Goal: Transaction & Acquisition: Book appointment/travel/reservation

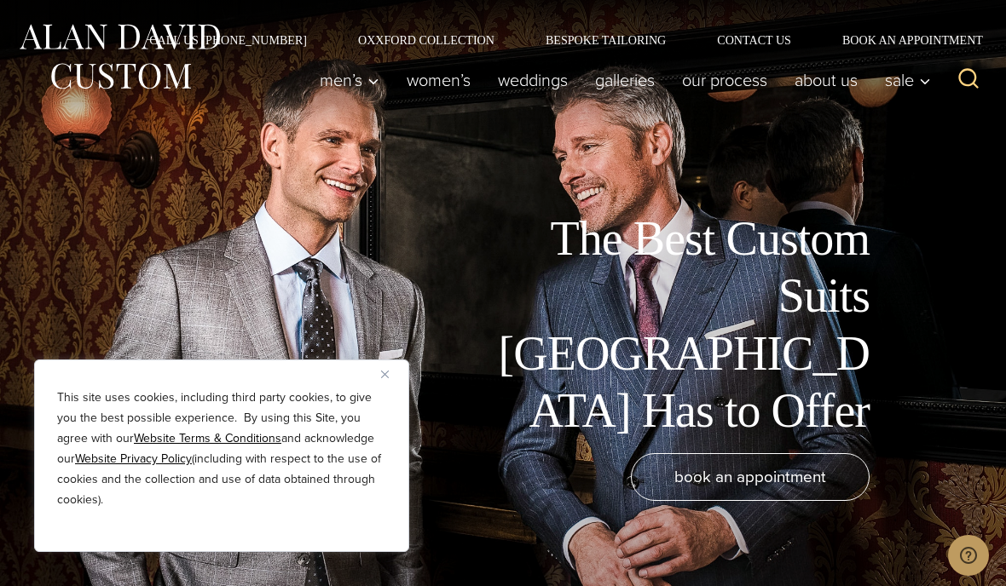
click at [386, 372] on img "Close" at bounding box center [385, 375] width 8 height 8
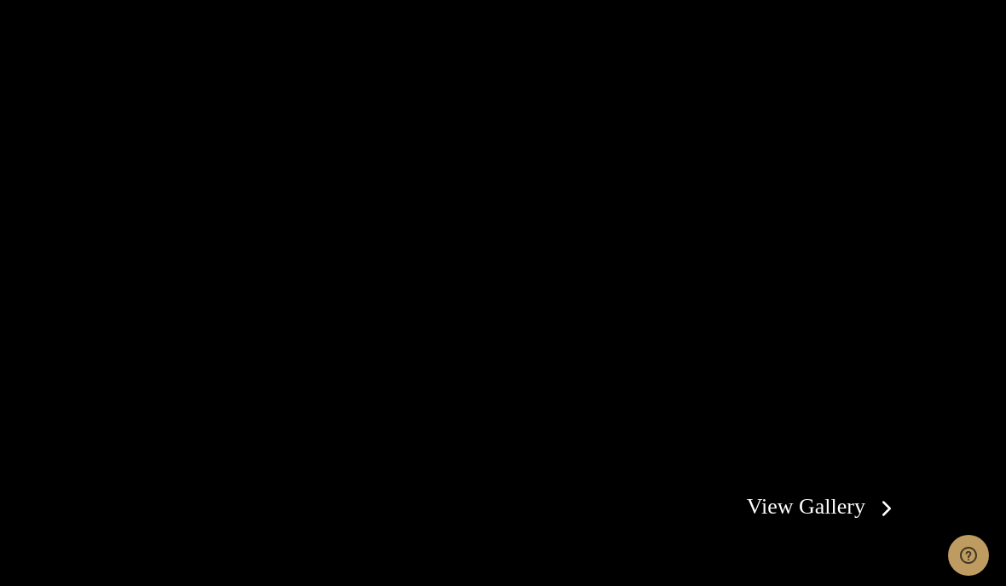
scroll to position [2799, 0]
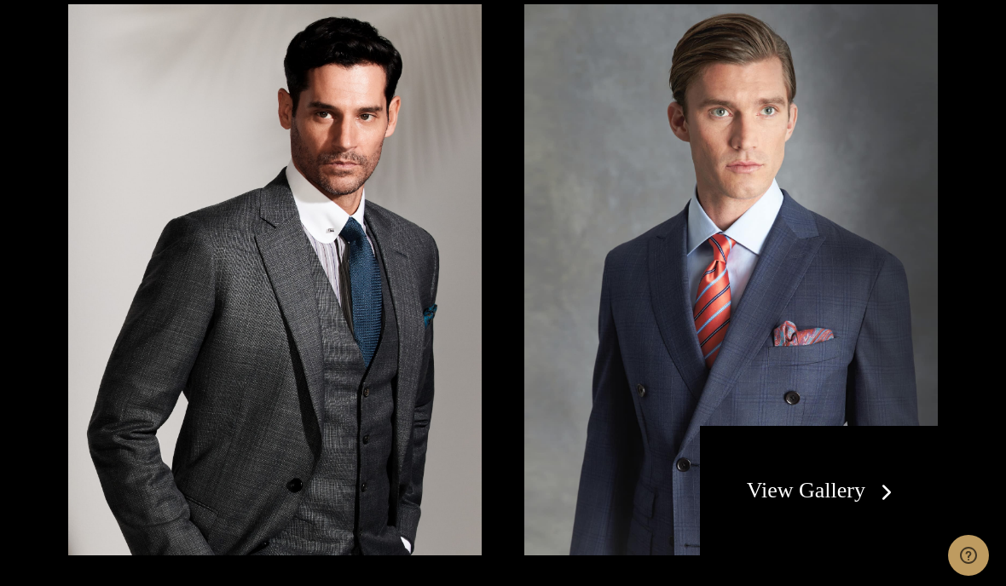
click at [885, 478] on link "View Gallery" at bounding box center [823, 490] width 153 height 25
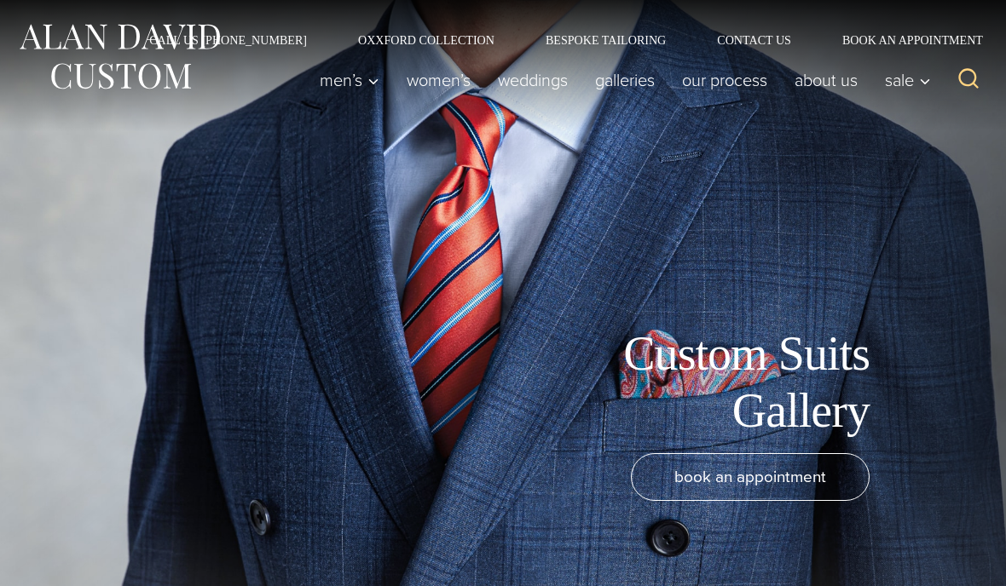
click at [872, 395] on div "Custom Suits Gallery" at bounding box center [477, 383] width 921 height 114
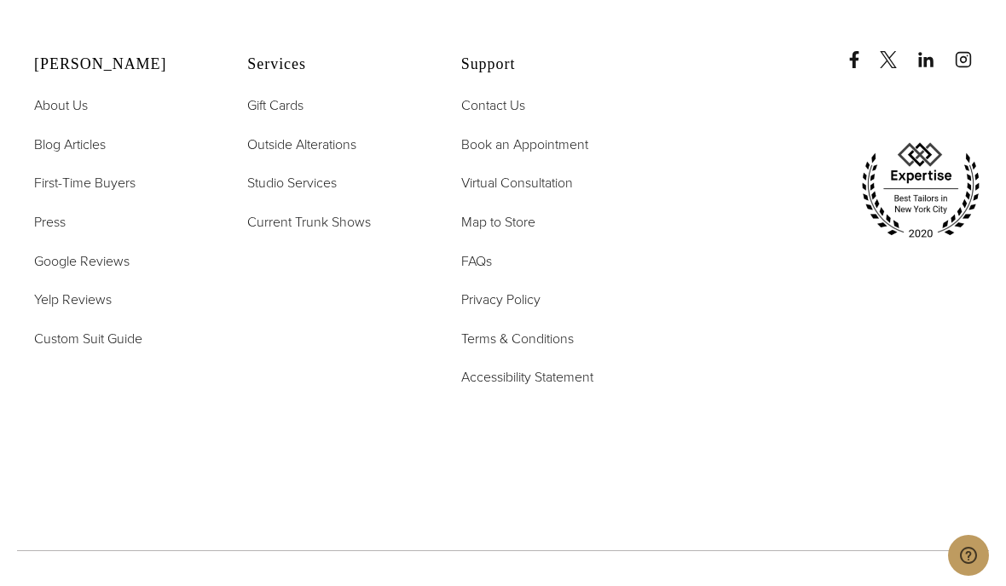
scroll to position [7307, 0]
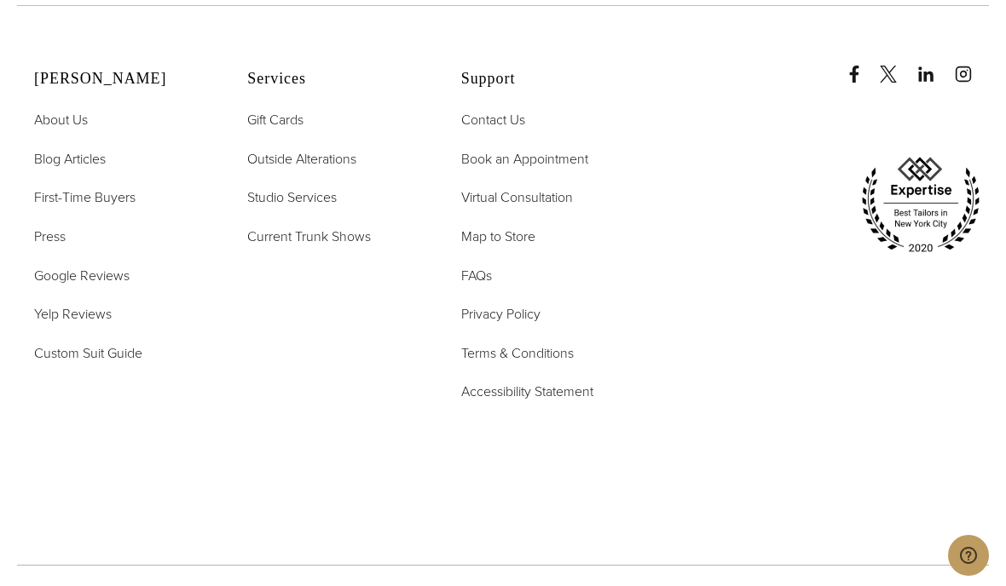
click at [77, 363] on span "Custom Suit Guide" at bounding box center [88, 354] width 108 height 20
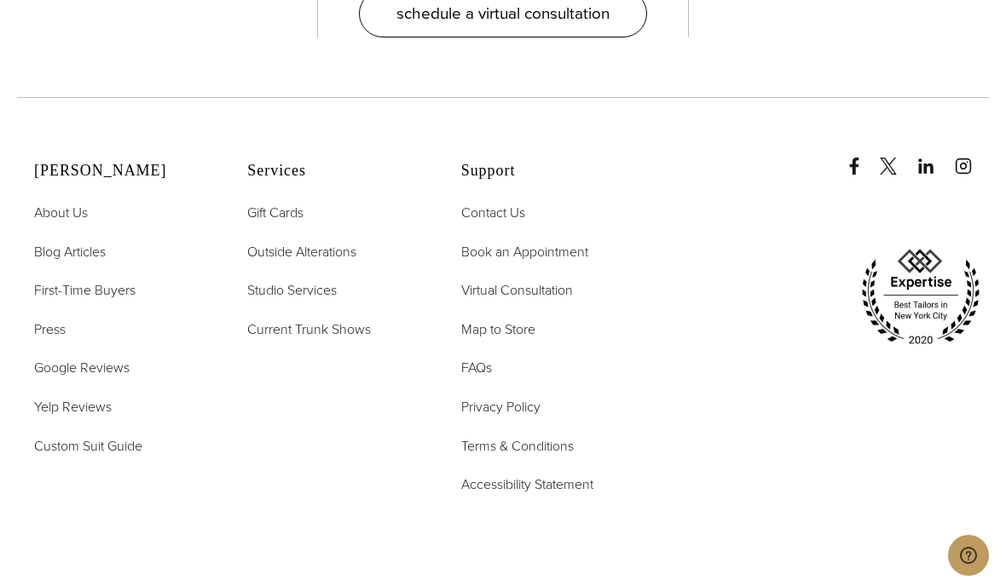
scroll to position [5440, 0]
click at [550, 279] on span "Virtual Consultation" at bounding box center [517, 289] width 112 height 20
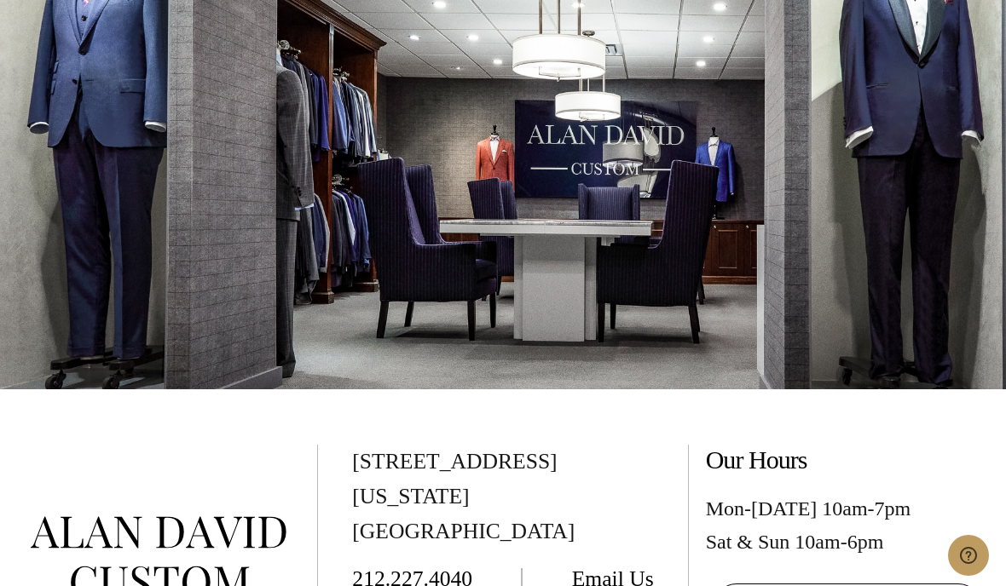
scroll to position [3570, 0]
